Goal: Task Accomplishment & Management: Complete application form

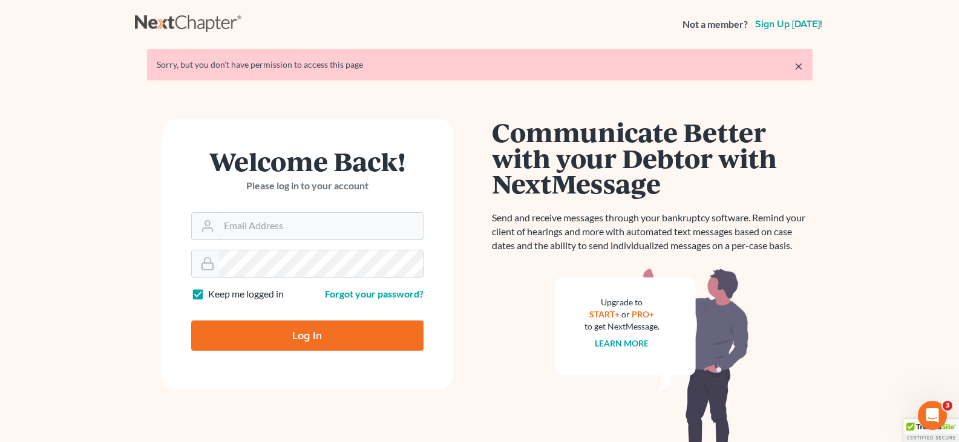
type input "[EMAIL_ADDRESS][DOMAIN_NAME]"
click at [305, 331] on input "Log In" at bounding box center [307, 336] width 232 height 30
type input "Thinking..."
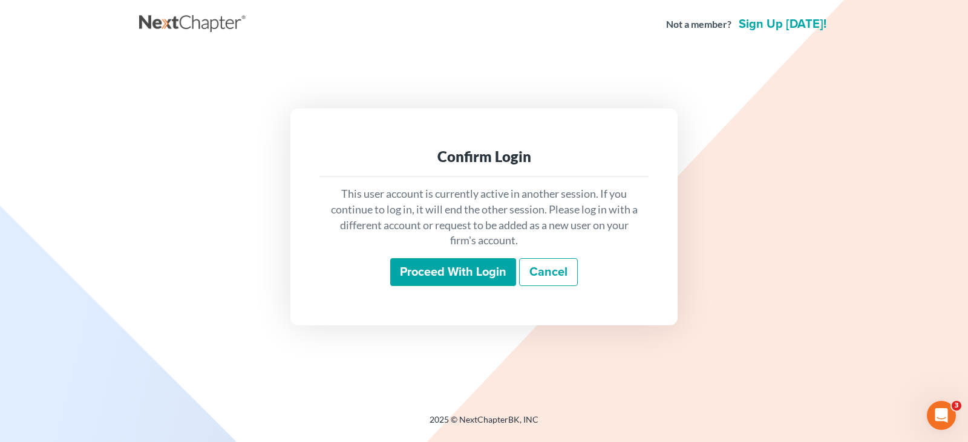
click at [440, 272] on input "Proceed with login" at bounding box center [453, 272] width 126 height 28
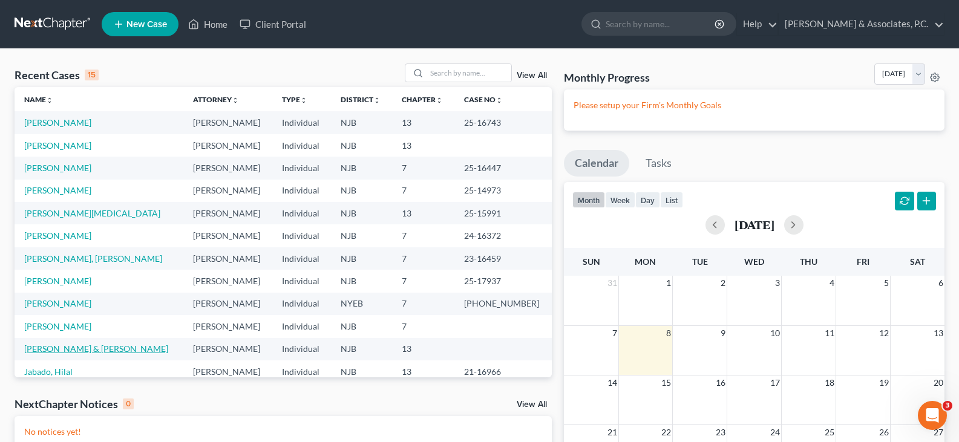
click at [39, 348] on link "Cubberly, Michael & Jean" at bounding box center [96, 349] width 144 height 10
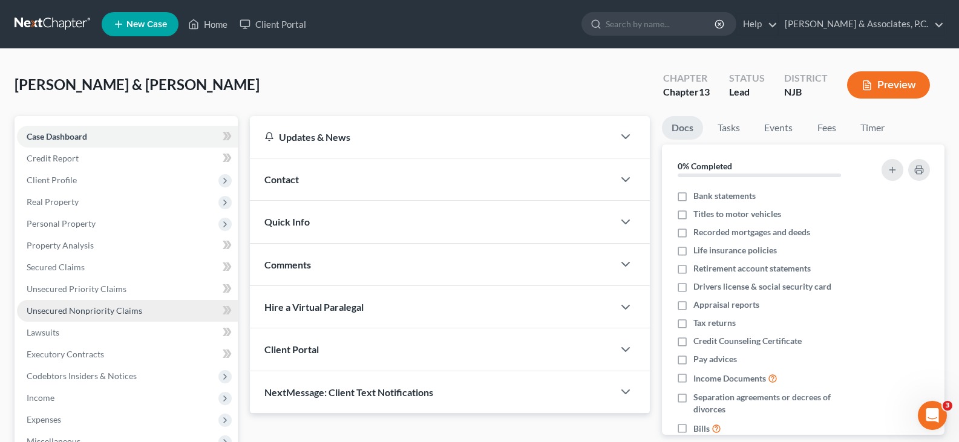
click at [79, 307] on span "Unsecured Nonpriority Claims" at bounding box center [85, 311] width 116 height 10
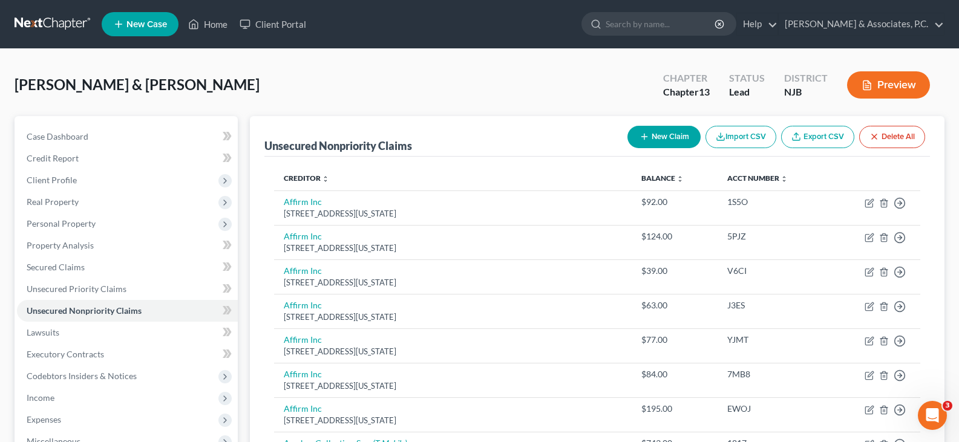
click at [651, 133] on button "New Claim" at bounding box center [664, 137] width 73 height 22
select select "2"
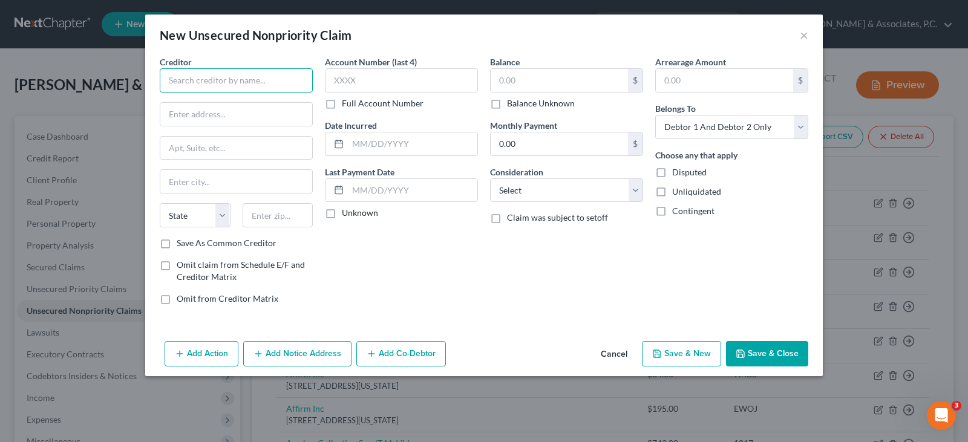
click at [268, 81] on input "text" at bounding box center [236, 80] width 153 height 24
type input "Resurgent Capital Services"
click at [262, 115] on input "text" at bounding box center [236, 114] width 152 height 23
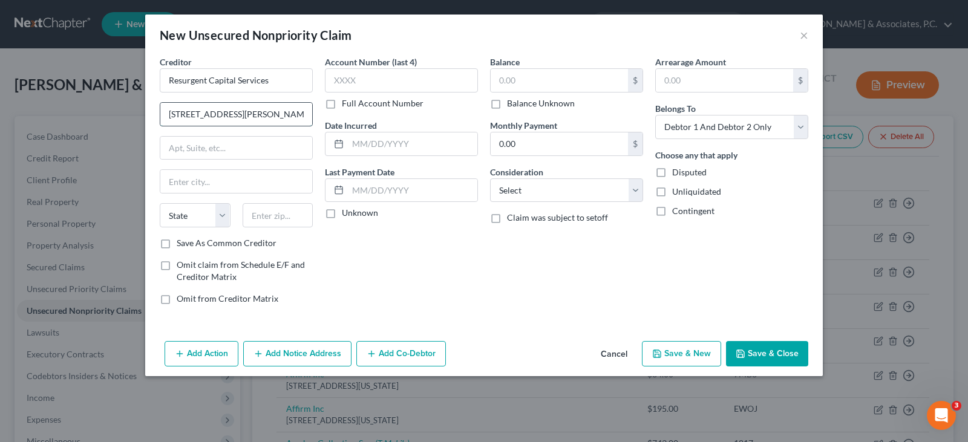
type input "55 Beattie Place Suite 110"
click at [269, 221] on input "text" at bounding box center [278, 215] width 71 height 24
type input "29602"
type input "Greenville"
select select "42"
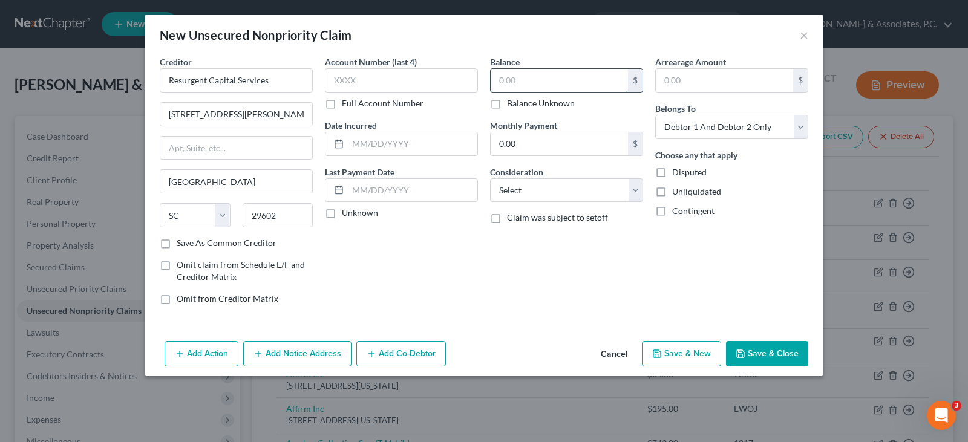
click at [530, 81] on input "text" at bounding box center [559, 80] width 137 height 23
type input "1,174.83"
click at [524, 191] on select "Select Cable / Satellite Services Collection Agency Credit Card Debt Debt Couns…" at bounding box center [566, 191] width 153 height 24
select select "1"
click at [490, 179] on select "Select Cable / Satellite Services Collection Agency Credit Card Debt Debt Couns…" at bounding box center [566, 191] width 153 height 24
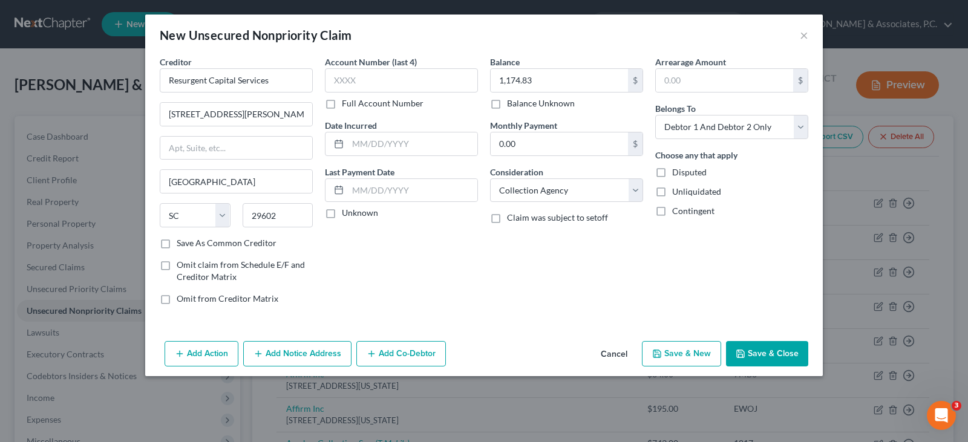
click at [301, 353] on button "Add Notice Address" at bounding box center [297, 353] width 108 height 25
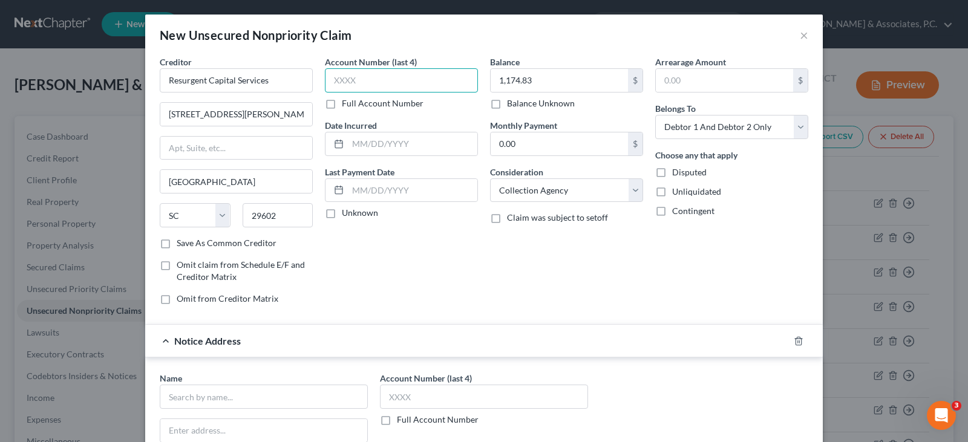
click at [368, 79] on input "text" at bounding box center [401, 80] width 153 height 24
type input "8800"
click at [797, 125] on select "Select Debtor 1 Only Debtor 2 Only Debtor 1 And Debtor 2 Only At Least One Of T…" at bounding box center [732, 127] width 153 height 24
select select "0"
click at [656, 115] on select "Select Debtor 1 Only Debtor 2 Only Debtor 1 And Debtor 2 Only At Least One Of T…" at bounding box center [732, 127] width 153 height 24
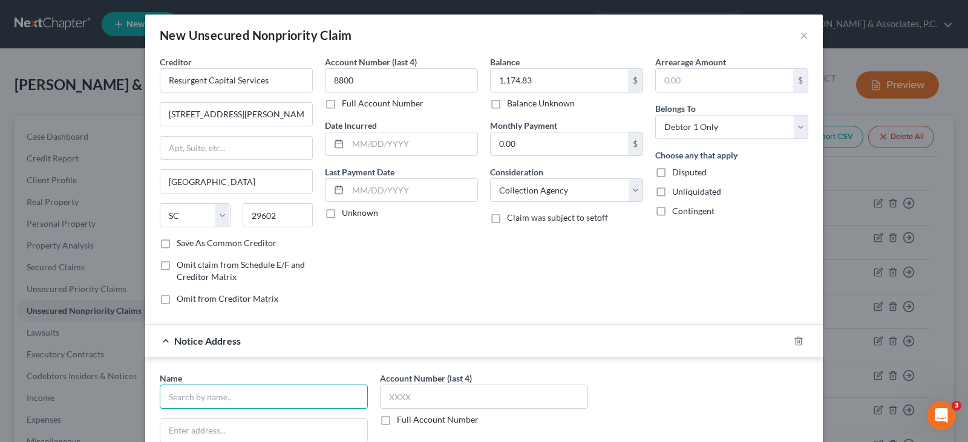
click at [238, 393] on input "text" at bounding box center [264, 397] width 208 height 24
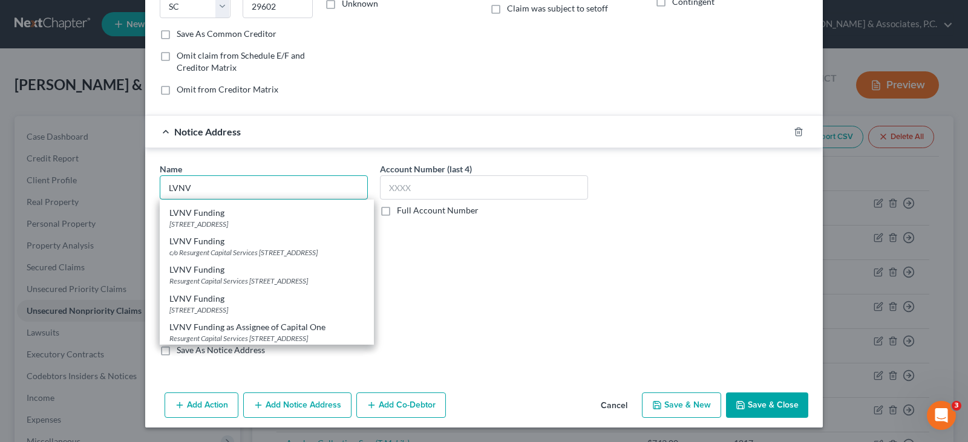
scroll to position [363, 0]
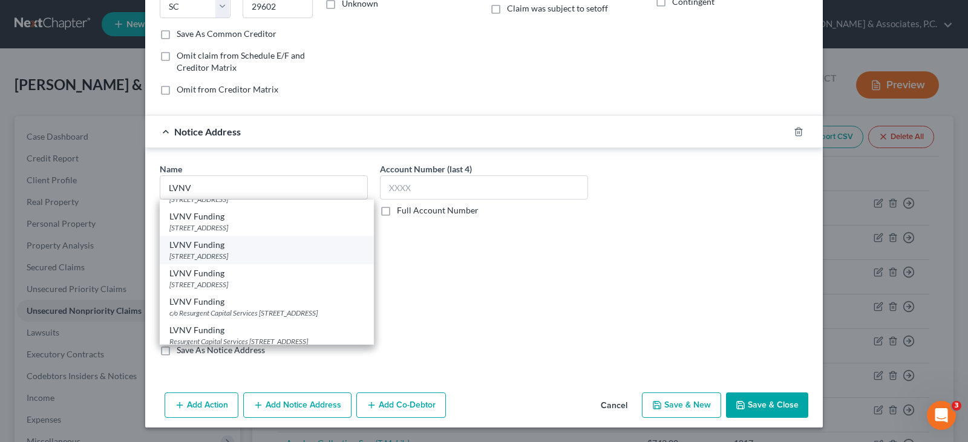
click at [220, 261] on div "355 S. Main Street, Greenville, SC 29601" at bounding box center [266, 256] width 195 height 10
type input "LVNV Funding"
type input "355 S. Main Street"
type input "Greenville"
select select "42"
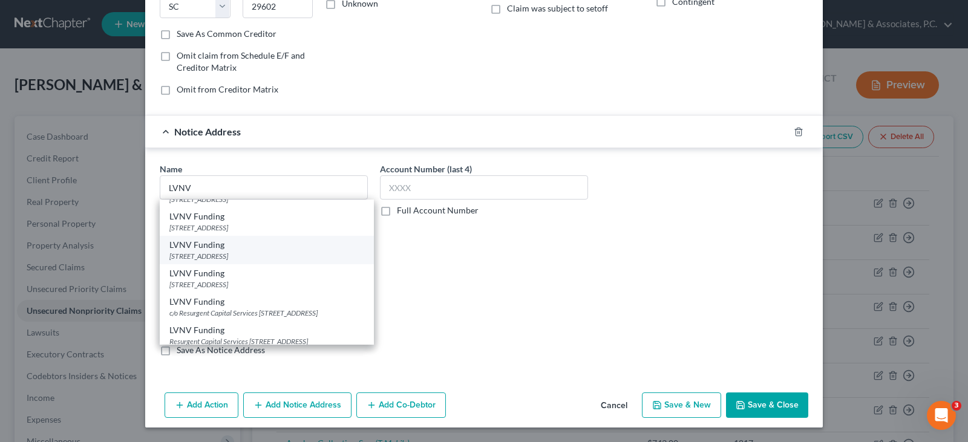
type input "29601"
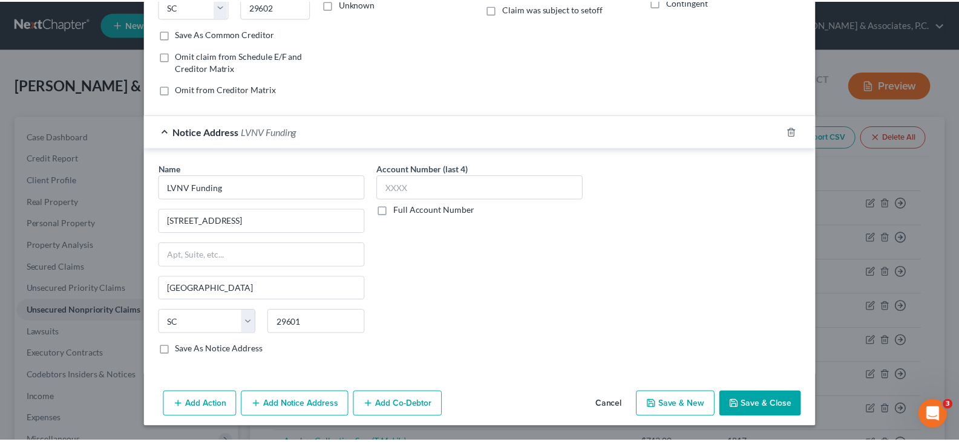
scroll to position [0, 0]
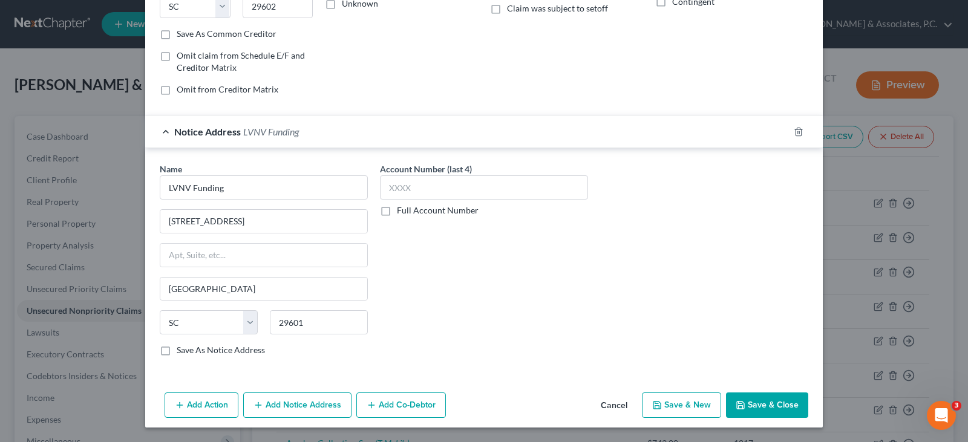
click at [681, 399] on button "Save & New" at bounding box center [681, 405] width 79 height 25
select select "2"
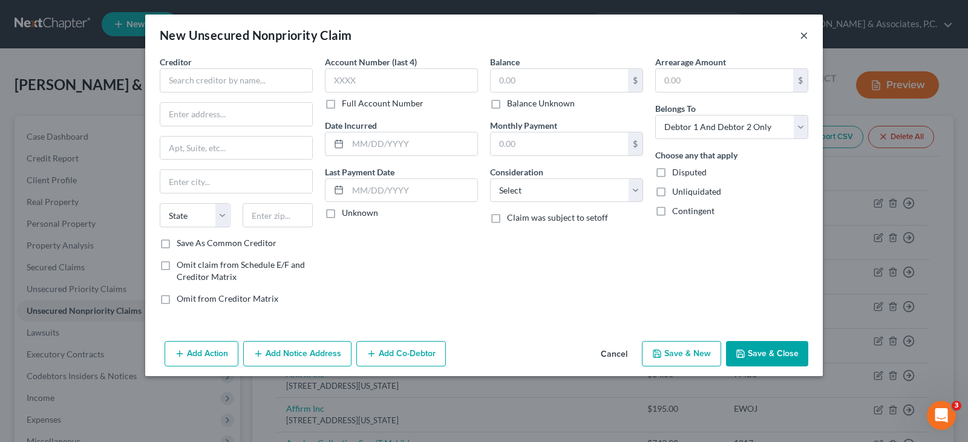
click at [805, 34] on button "×" at bounding box center [804, 35] width 8 height 15
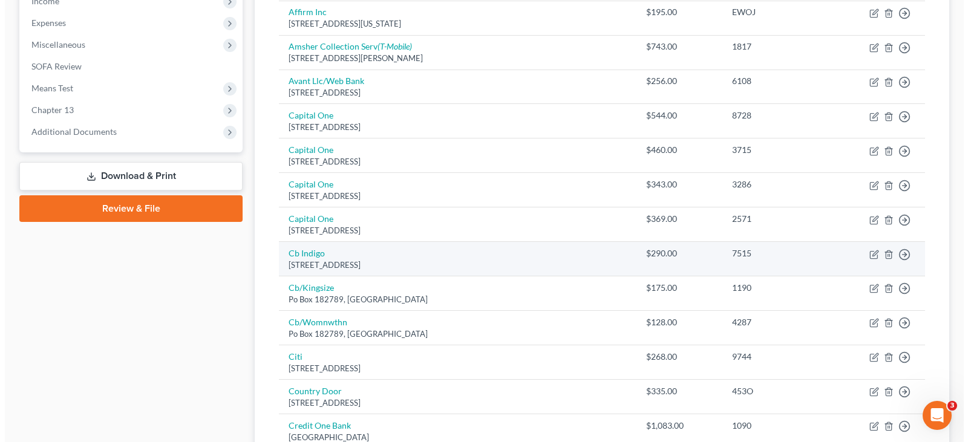
scroll to position [424, 0]
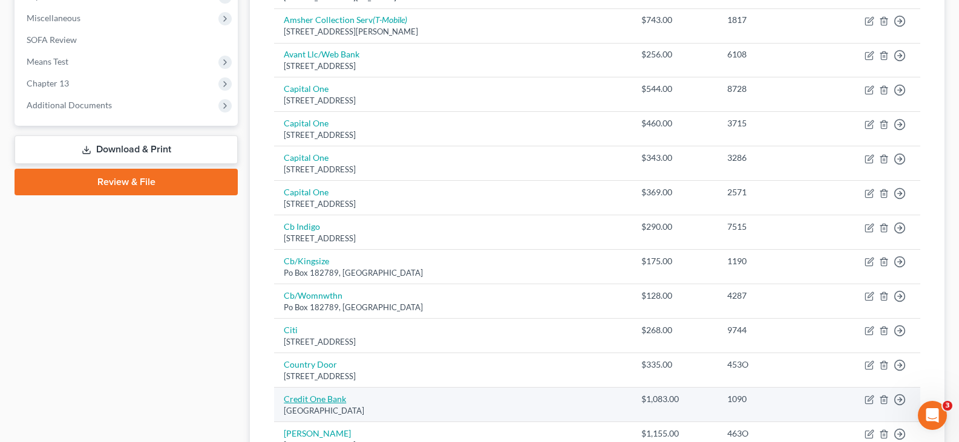
click at [326, 398] on link "Credit One Bank" at bounding box center [315, 399] width 62 height 10
select select "31"
select select "1"
select select "0"
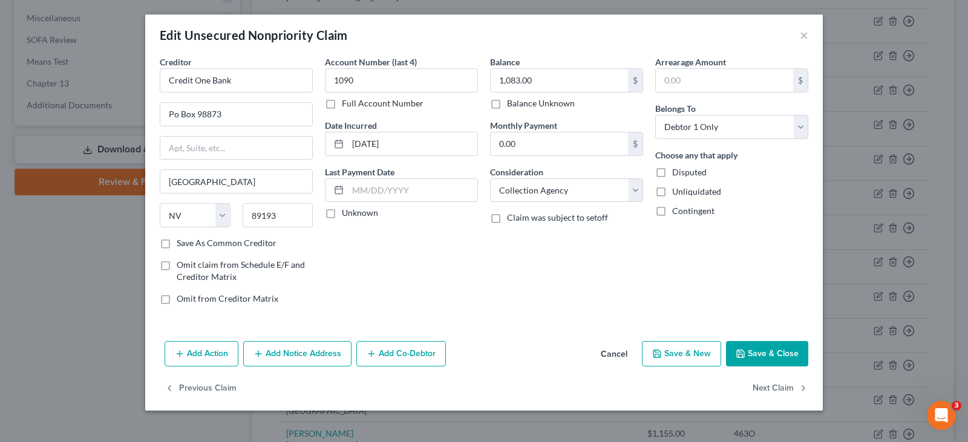
click at [321, 360] on button "Add Notice Address" at bounding box center [297, 353] width 108 height 25
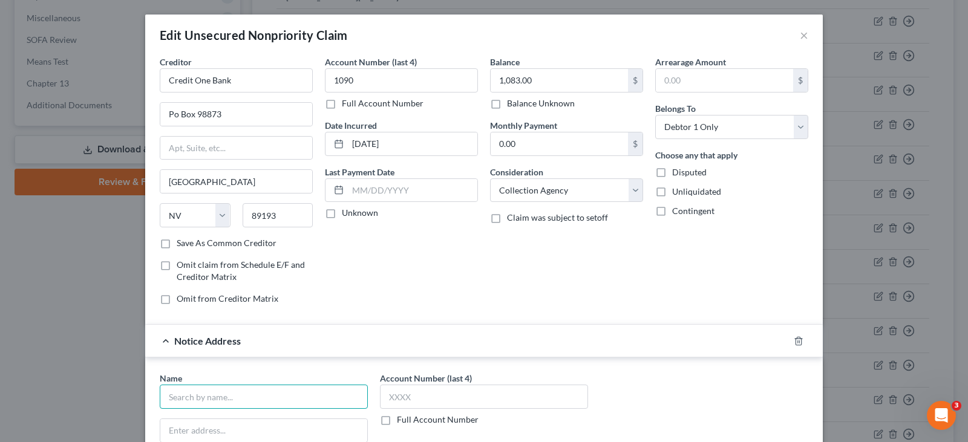
click at [285, 403] on input "text" at bounding box center [264, 397] width 208 height 24
type input "Resurgent Capital Services"
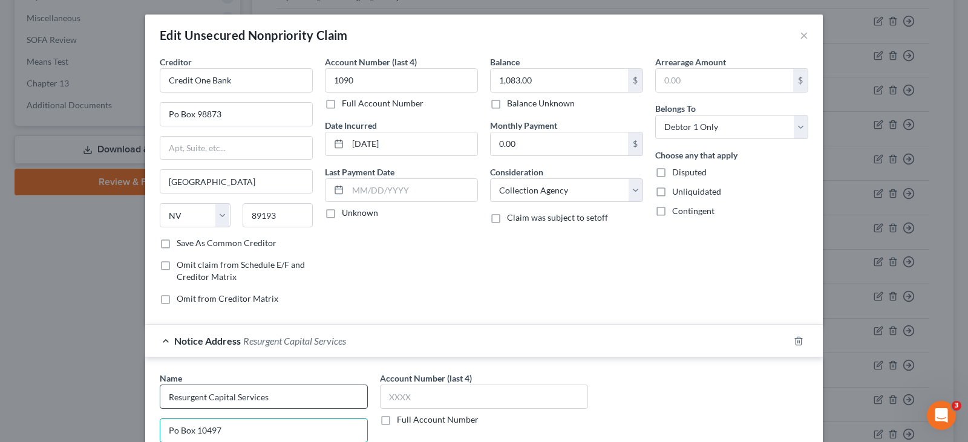
type input "Po Box 10497"
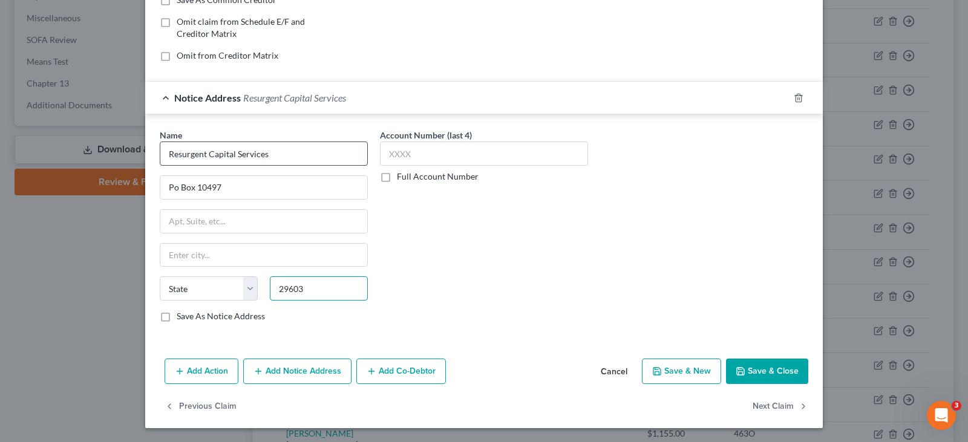
type input "29603"
type input "Greenville"
select select "42"
click at [168, 189] on input "Po Box 10497" at bounding box center [263, 187] width 207 height 23
type input "PO Box 10497"
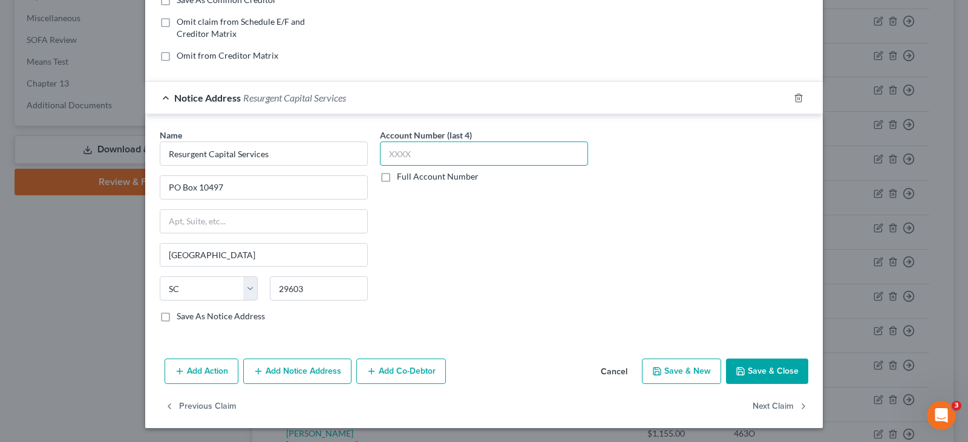
click at [404, 154] on input "text" at bounding box center [484, 154] width 208 height 24
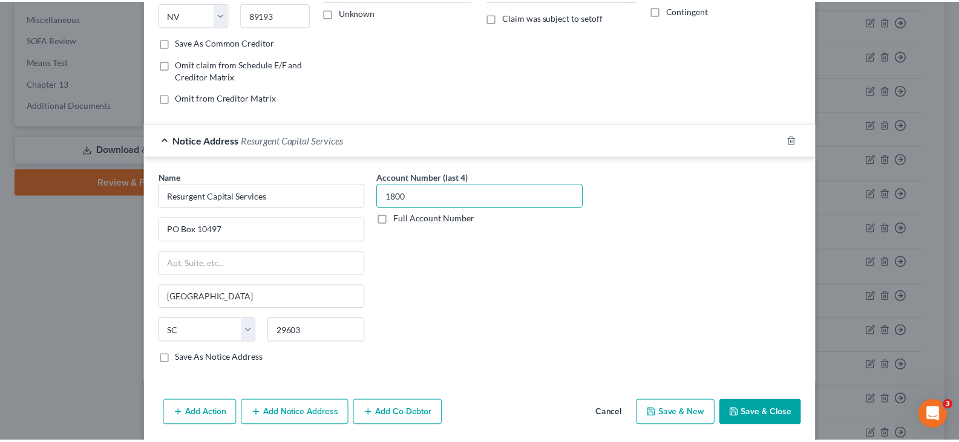
scroll to position [244, 0]
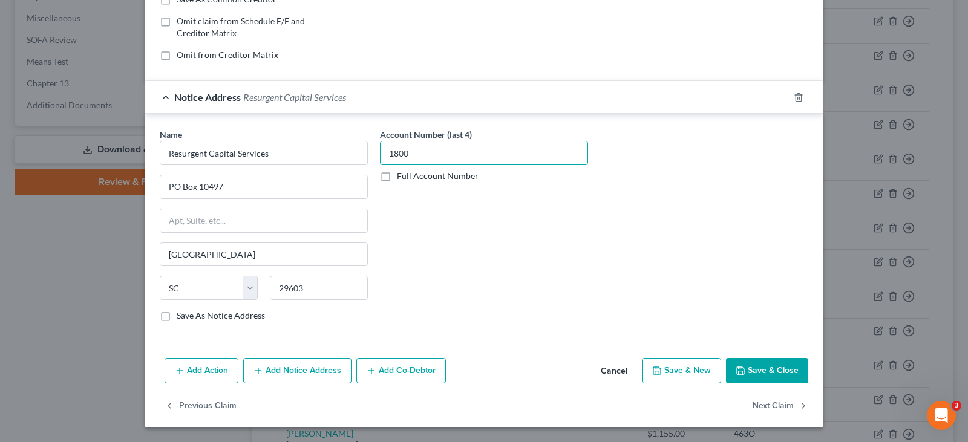
type input "1800"
click at [774, 378] on button "Save & Close" at bounding box center [767, 370] width 82 height 25
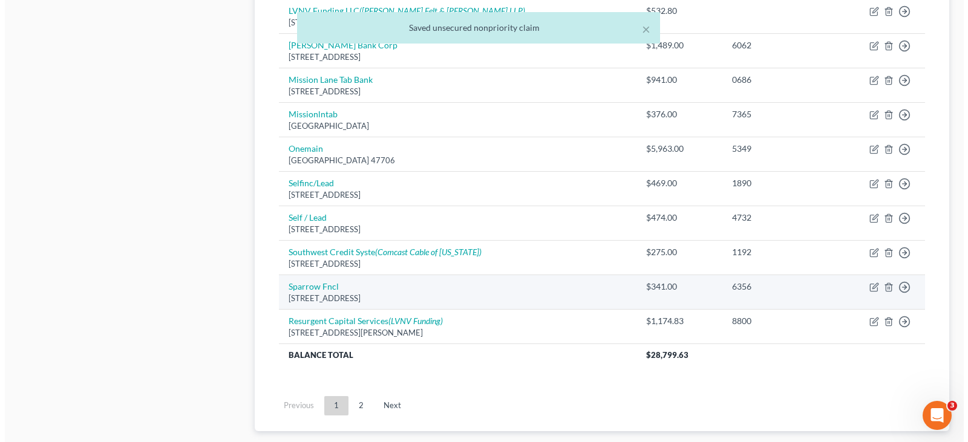
scroll to position [990, 0]
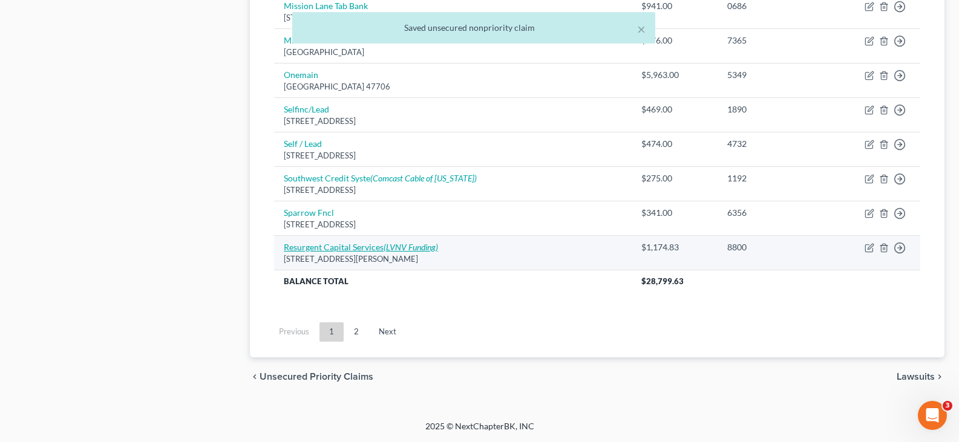
click at [353, 250] on link "Resurgent Capital Services (LVNV Funding)" at bounding box center [361, 247] width 154 height 10
select select "42"
select select "1"
select select "0"
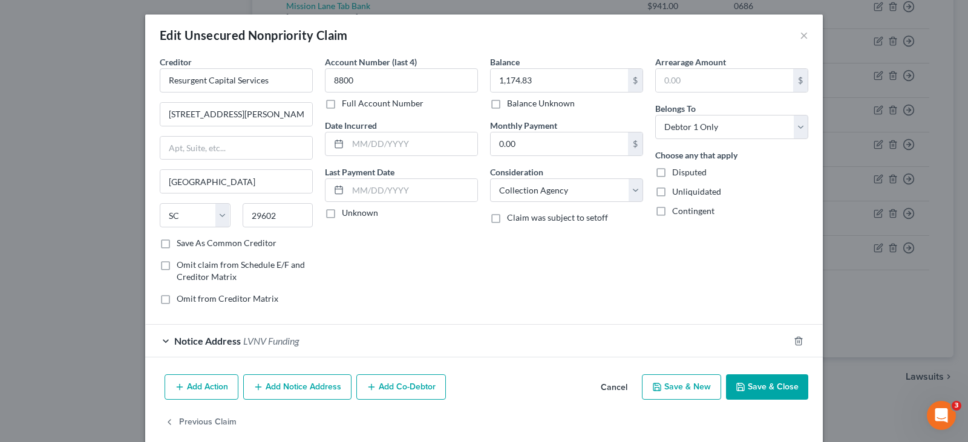
click at [260, 343] on span "LVNV Funding" at bounding box center [271, 341] width 56 height 12
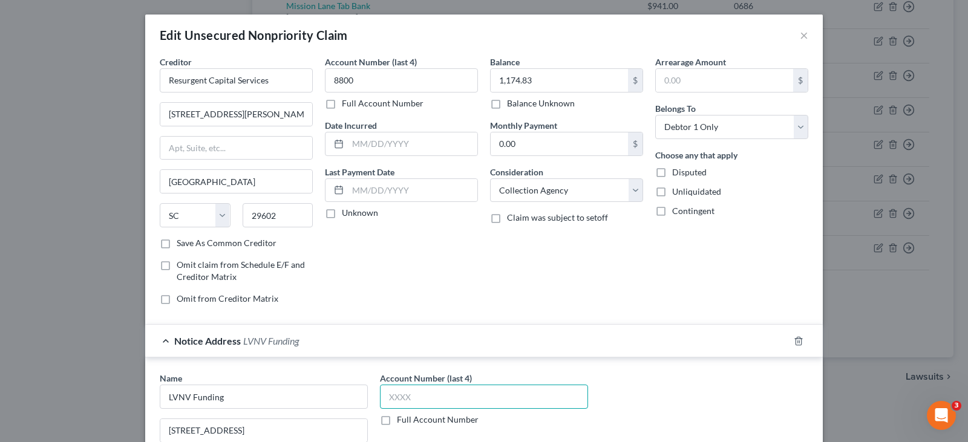
click at [401, 394] on input "text" at bounding box center [484, 397] width 208 height 24
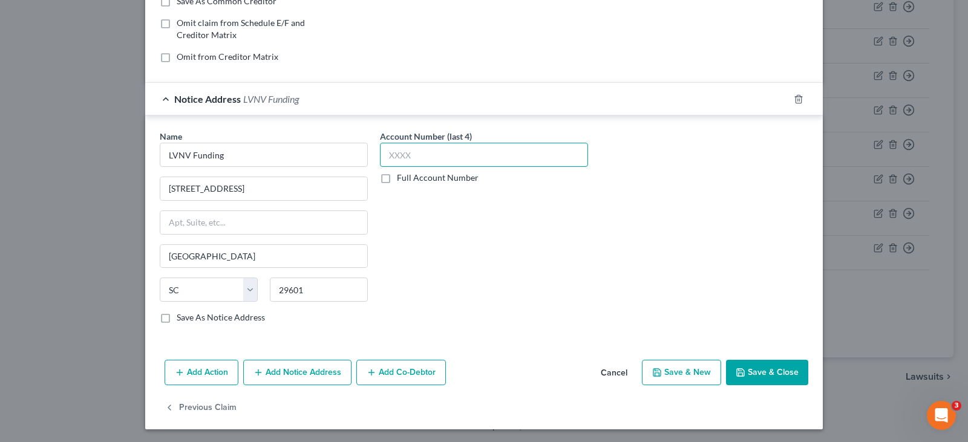
scroll to position [244, 0]
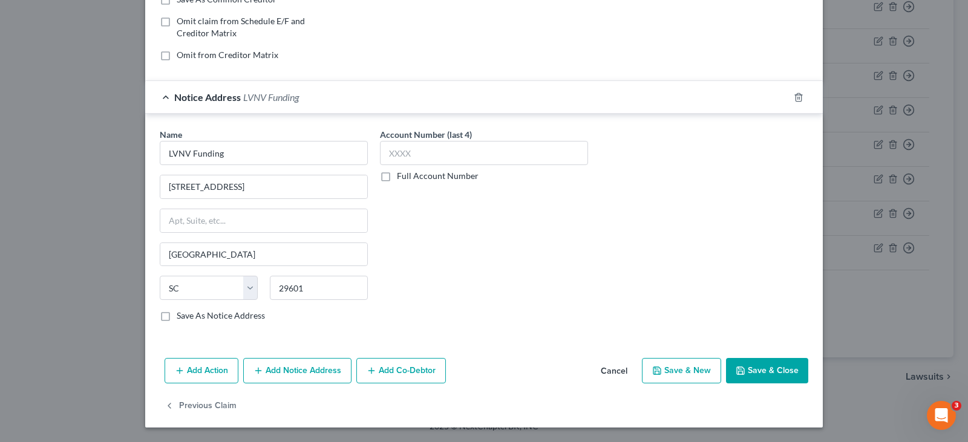
click at [312, 366] on button "Add Notice Address" at bounding box center [297, 370] width 108 height 25
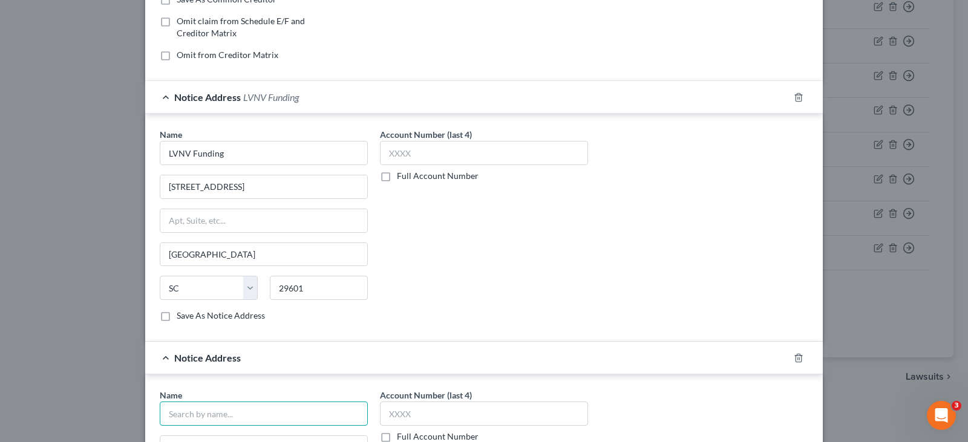
click at [266, 414] on input "text" at bounding box center [264, 414] width 208 height 24
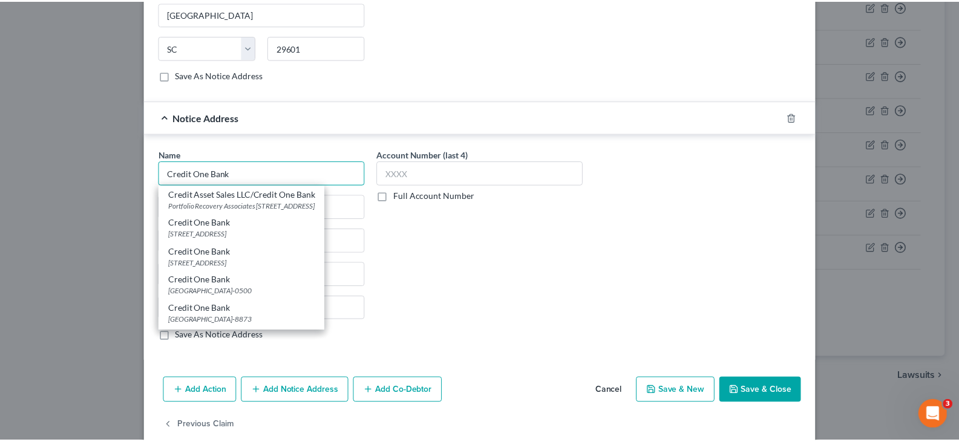
scroll to position [486, 0]
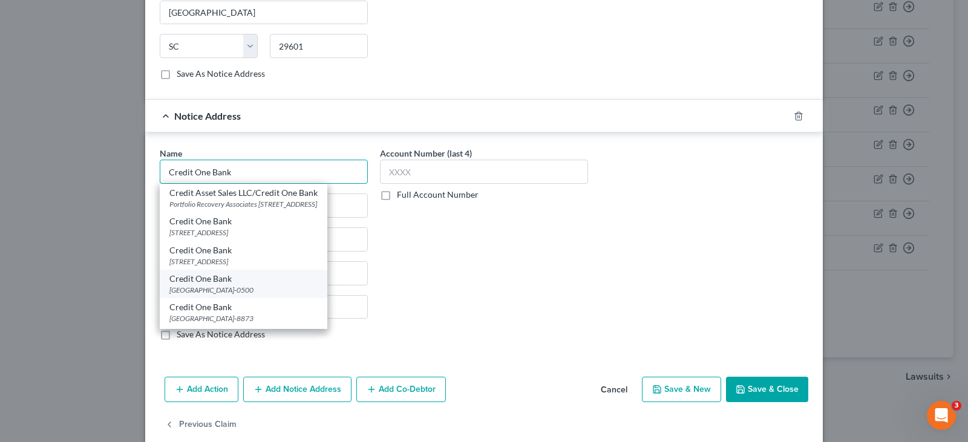
type input "Credit One Bank"
click at [222, 285] on div "Credit One Bank" at bounding box center [243, 279] width 148 height 12
type input "PO Box 60500"
type input "City of Industry"
select select "4"
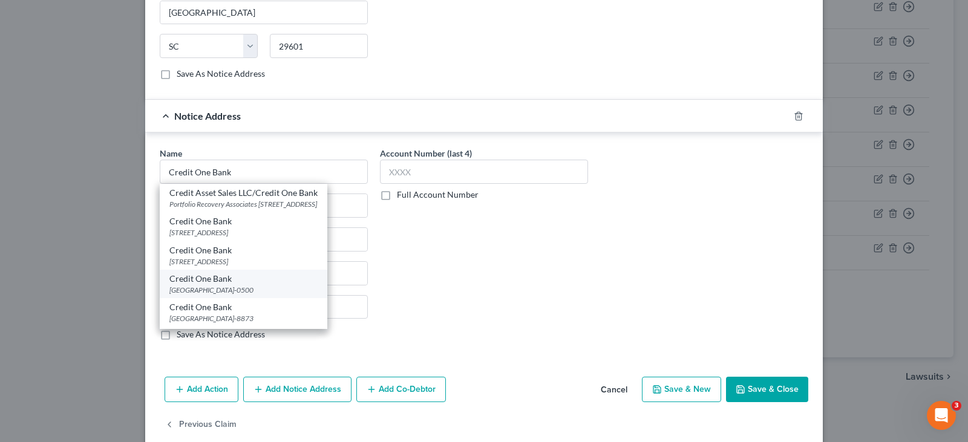
type input "91716-0500"
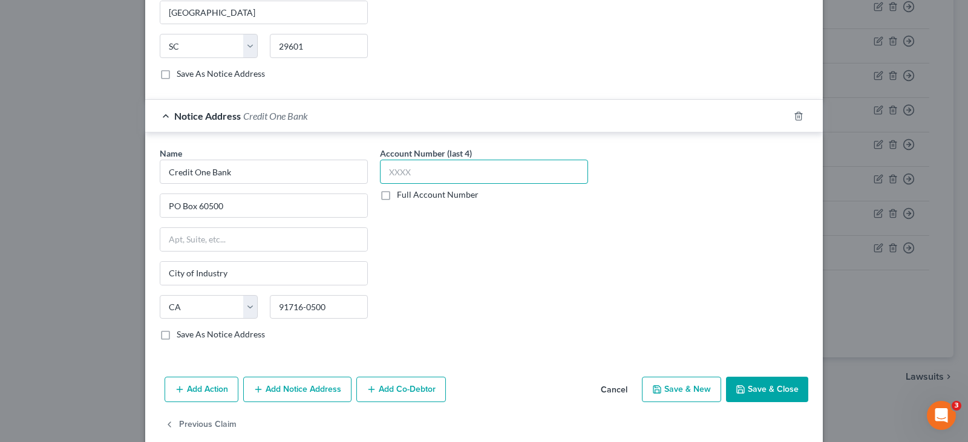
click at [422, 176] on input "text" at bounding box center [484, 172] width 208 height 24
type input "1642"
click at [495, 240] on div "Account Number (last 4) 1642 Full Account Number" at bounding box center [484, 248] width 220 height 203
click at [767, 390] on button "Save & Close" at bounding box center [767, 389] width 82 height 25
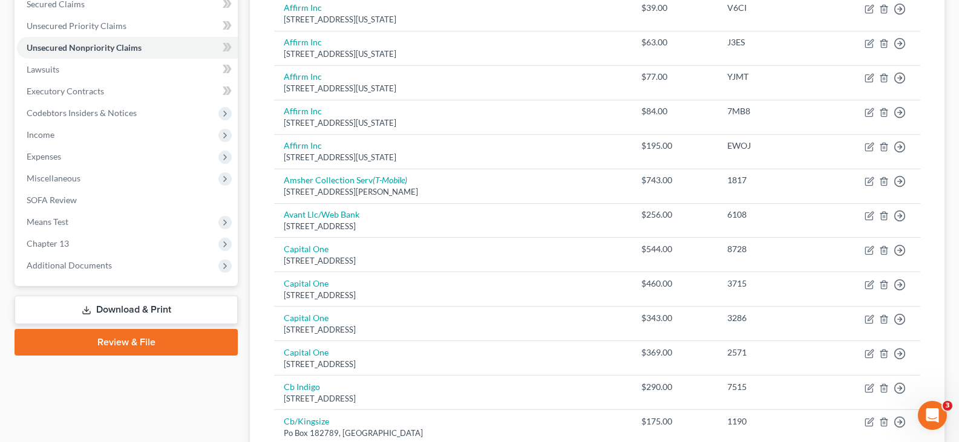
scroll to position [0, 0]
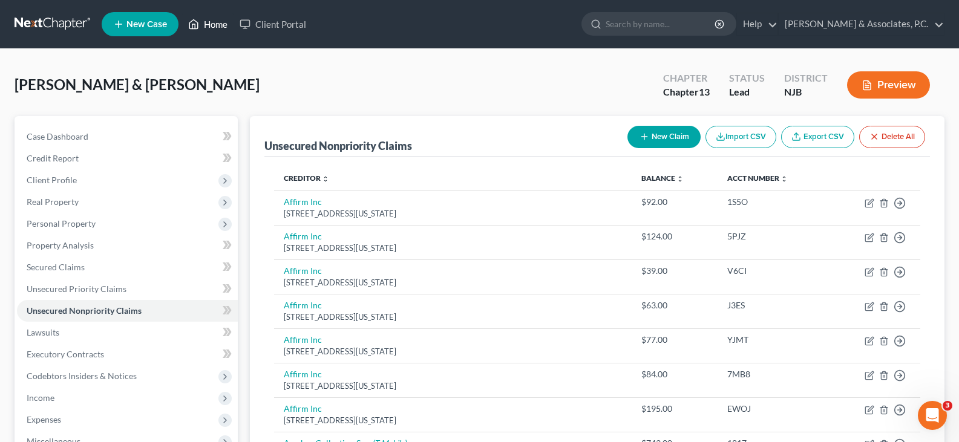
click at [218, 21] on link "Home" at bounding box center [207, 24] width 51 height 22
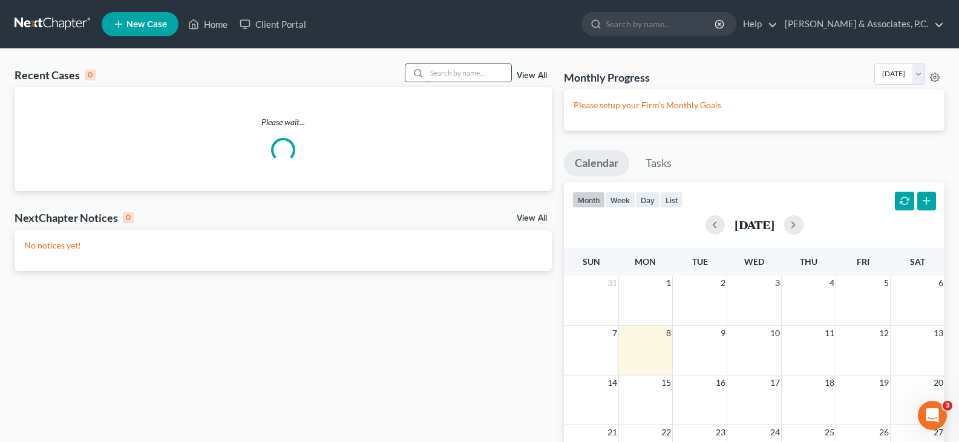
click at [478, 74] on input "search" at bounding box center [469, 73] width 85 height 18
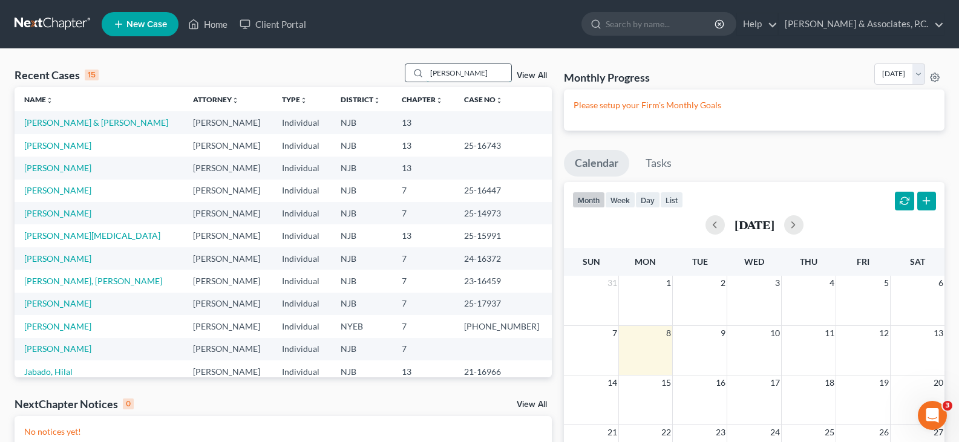
type input "gomez"
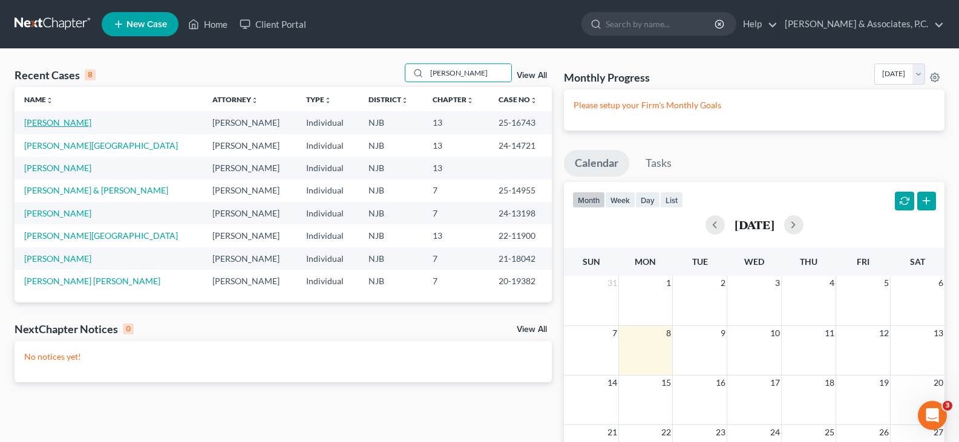
click at [51, 117] on link "Gomez, Freddy" at bounding box center [57, 122] width 67 height 10
click at [51, 123] on link "Gomez, Freddy" at bounding box center [57, 122] width 67 height 10
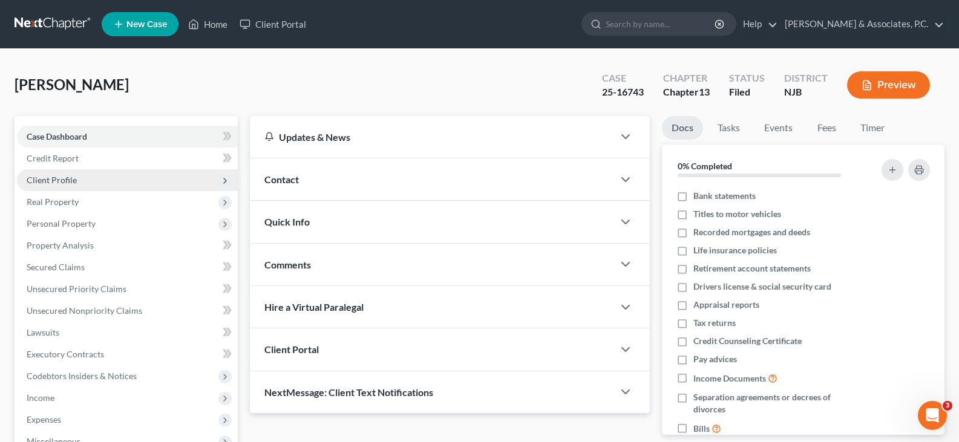
click at [53, 180] on span "Client Profile" at bounding box center [52, 180] width 50 height 10
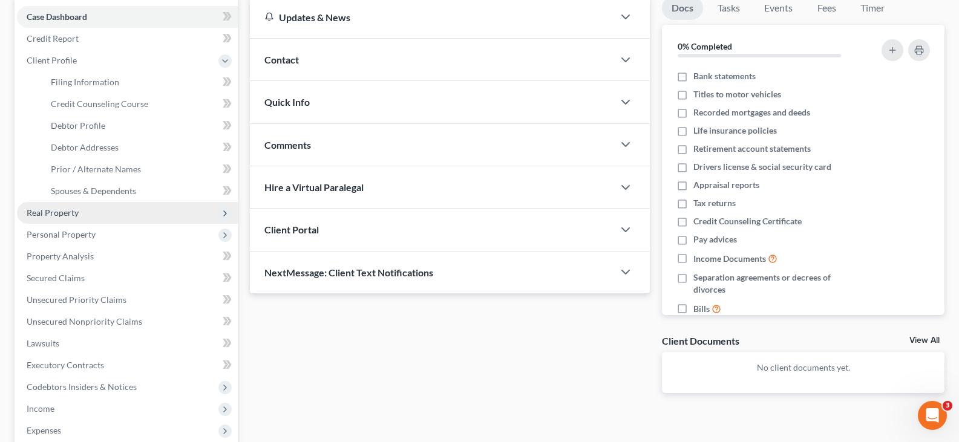
scroll to position [121, 0]
click at [55, 213] on span "Real Property" at bounding box center [53, 211] width 52 height 10
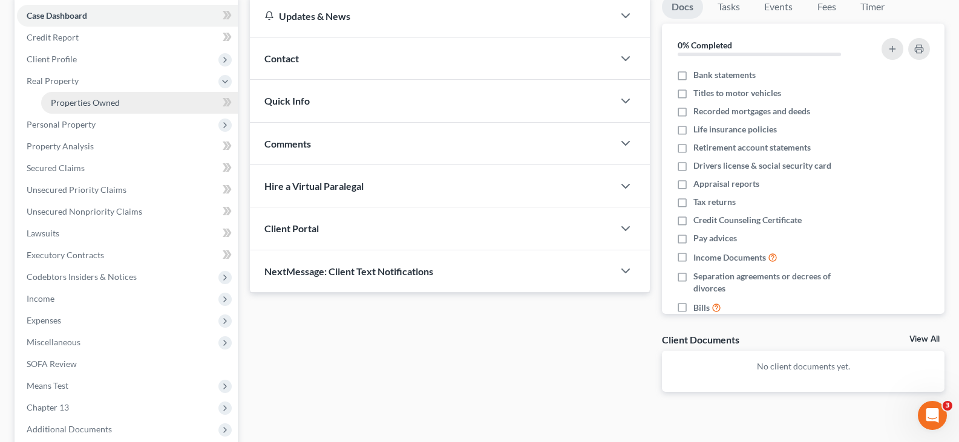
click at [93, 107] on span "Properties Owned" at bounding box center [85, 102] width 69 height 10
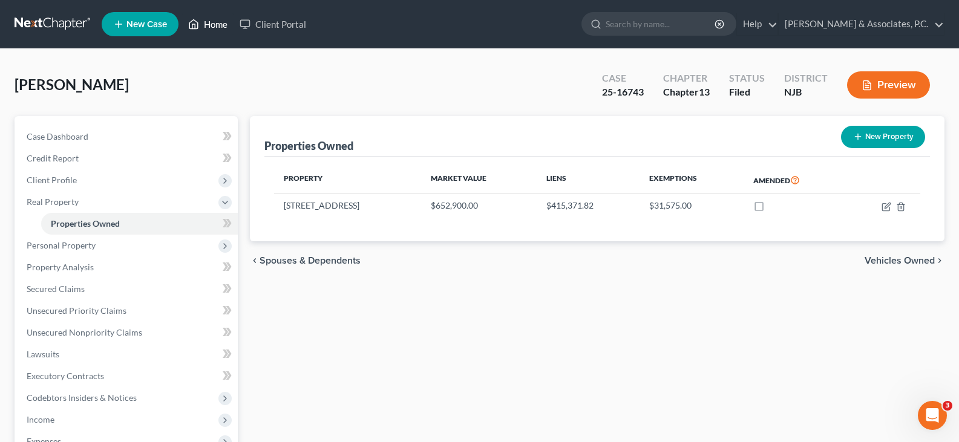
click at [217, 22] on link "Home" at bounding box center [207, 24] width 51 height 22
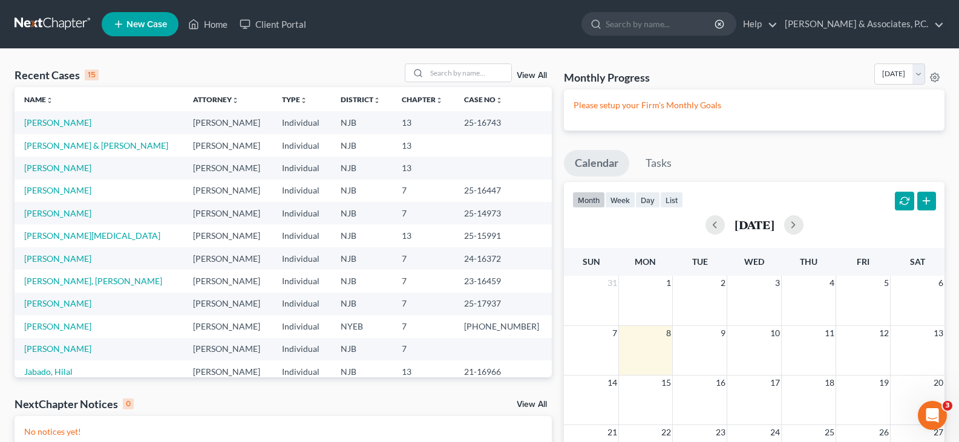
click at [61, 116] on td "Gomez, Freddy" at bounding box center [99, 122] width 169 height 22
click at [62, 120] on link "Gomez, Freddy" at bounding box center [57, 122] width 67 height 10
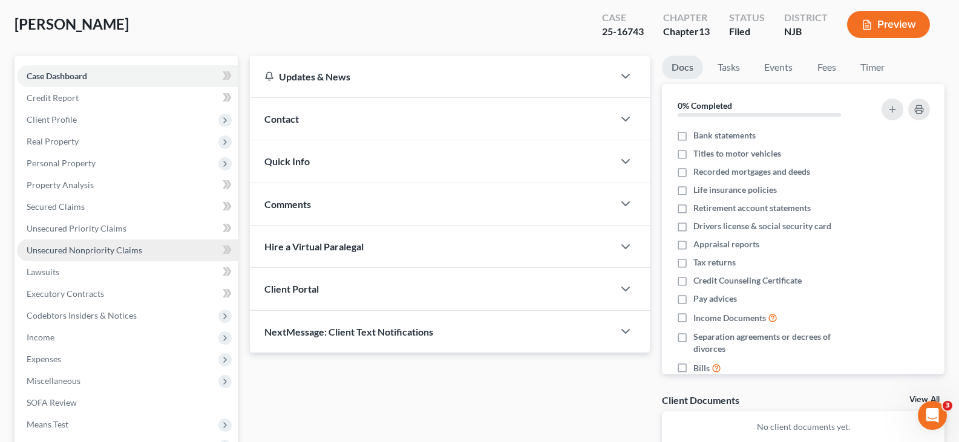
click at [76, 246] on span "Unsecured Nonpriority Claims" at bounding box center [85, 250] width 116 height 10
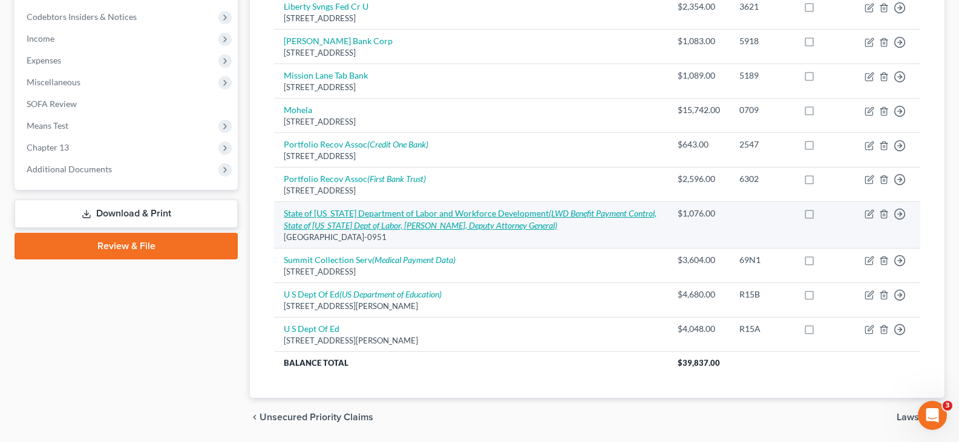
scroll to position [363, 0]
